Goal: Task Accomplishment & Management: Complete application form

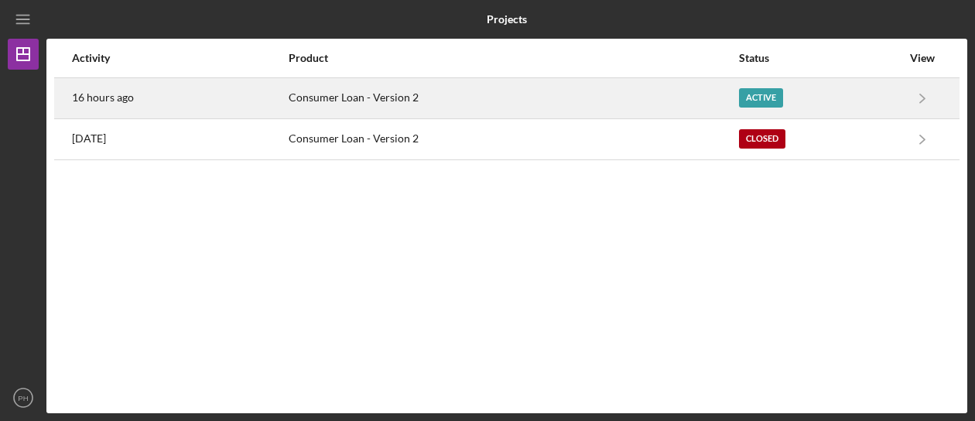
click at [750, 104] on div "Active" at bounding box center [761, 97] width 44 height 19
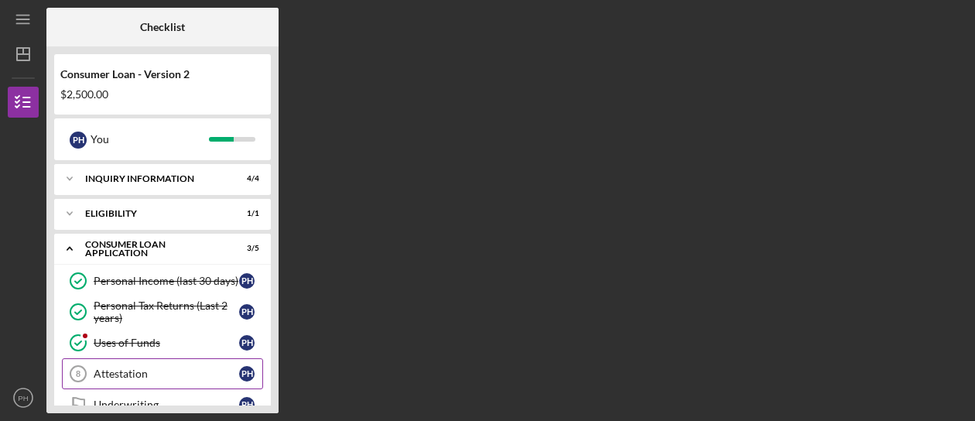
click at [122, 377] on div "Attestation" at bounding box center [166, 374] width 145 height 12
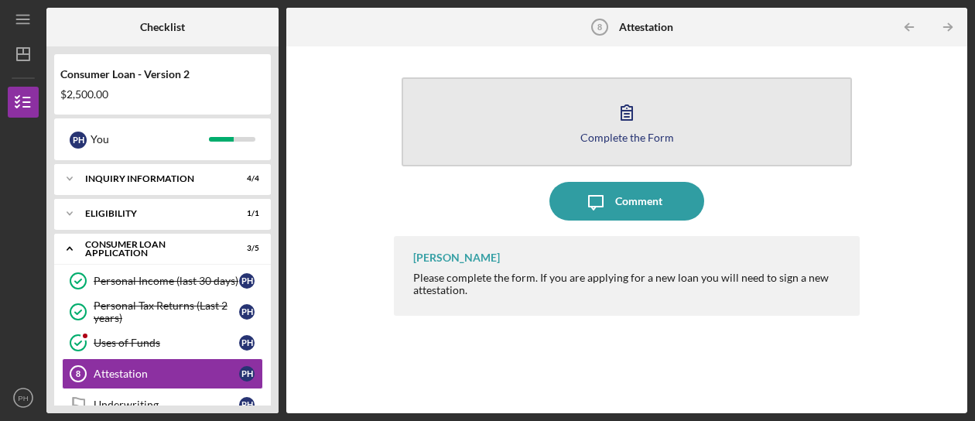
click at [644, 132] on div "Complete the Form" at bounding box center [627, 138] width 94 height 12
